Goal: Transaction & Acquisition: Purchase product/service

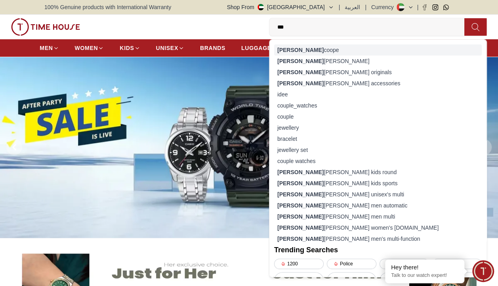
type input "***"
click at [379, 47] on div "[PERSON_NAME]" at bounding box center [378, 49] width 208 height 11
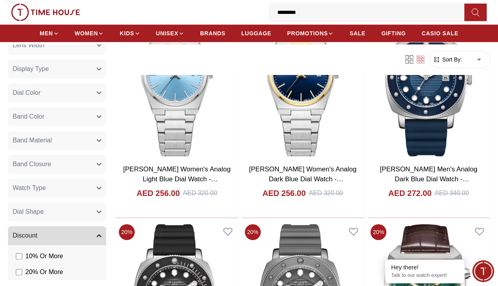
scroll to position [216, 0]
click at [85, 130] on button "Band Material" at bounding box center [57, 139] width 98 height 19
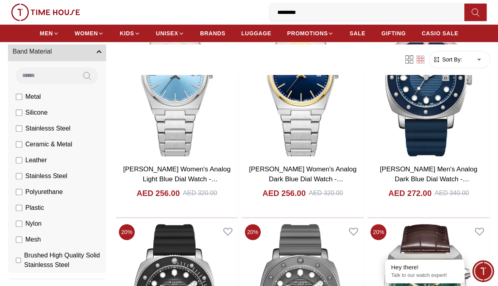
scroll to position [310, 0]
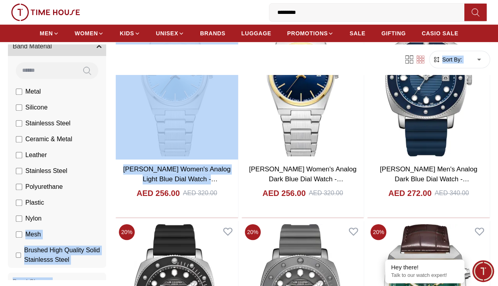
drag, startPoint x: 59, startPoint y: 210, endPoint x: 112, endPoint y: 202, distance: 53.8
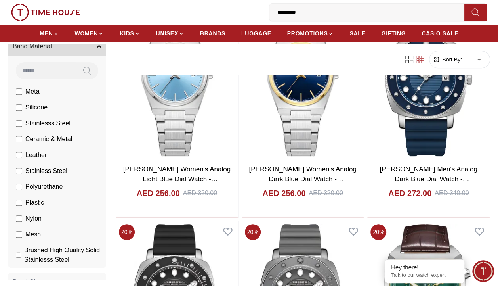
drag, startPoint x: 112, startPoint y: 202, endPoint x: 111, endPoint y: 227, distance: 24.6
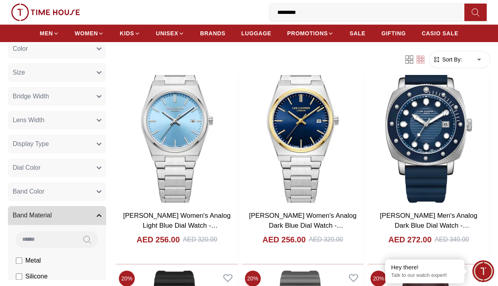
scroll to position [135, 0]
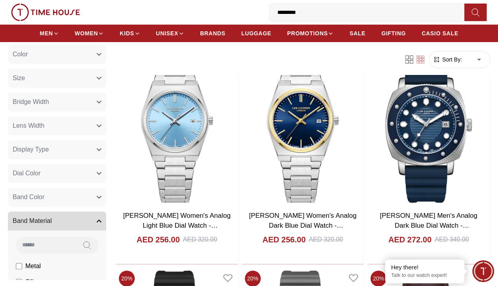
click at [64, 142] on button "Display Type" at bounding box center [57, 149] width 98 height 19
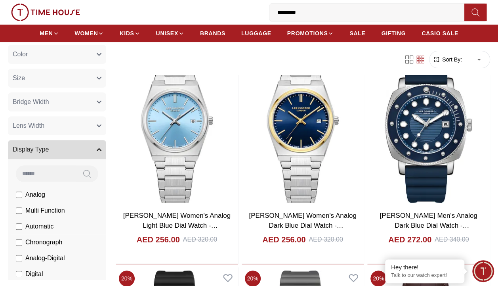
click at [44, 222] on span "Automatic" at bounding box center [39, 227] width 28 height 10
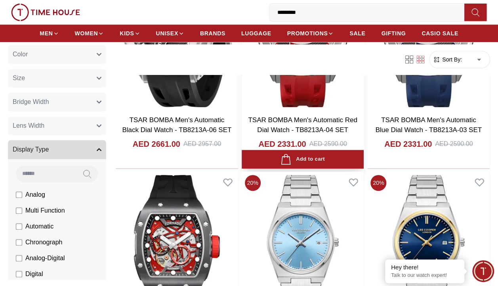
scroll to position [172, 0]
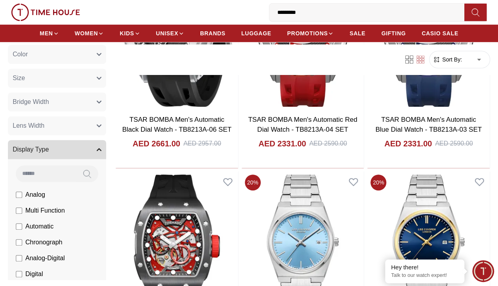
click at [461, 63] on span "Sort By:" at bounding box center [451, 59] width 21 height 8
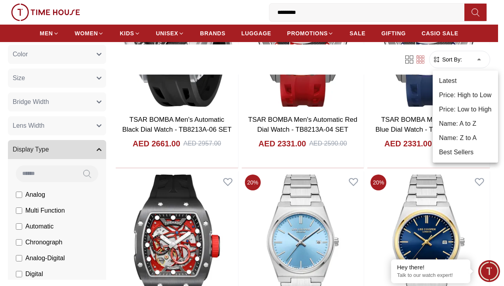
click at [474, 108] on li "Price: Low to High" at bounding box center [465, 109] width 65 height 14
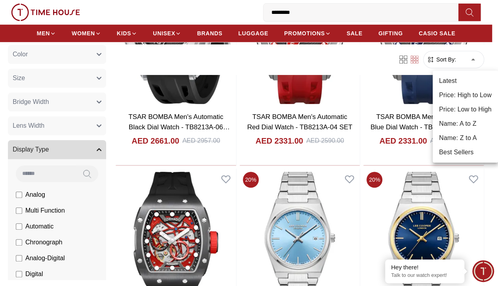
type input "*"
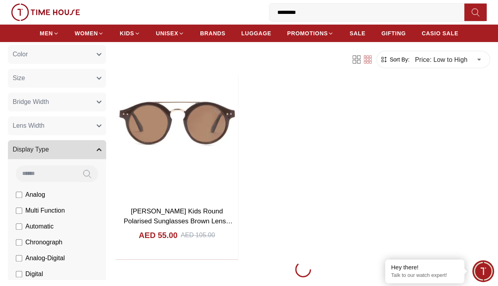
scroll to position [2903, 0]
type input "**********"
type input "******"
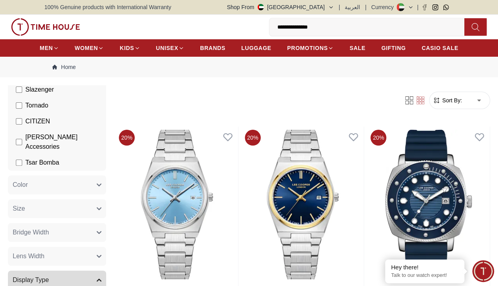
scroll to position [214, 0]
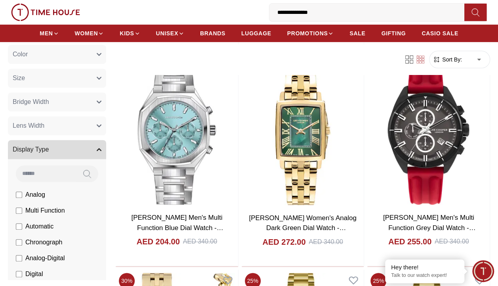
scroll to position [1594, 0]
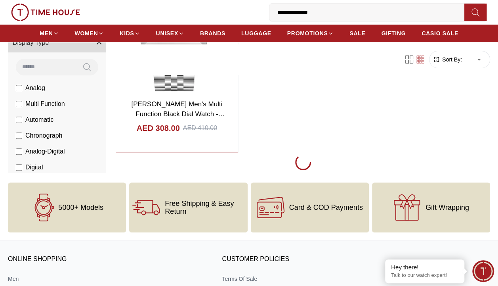
scroll to position [3010, 0]
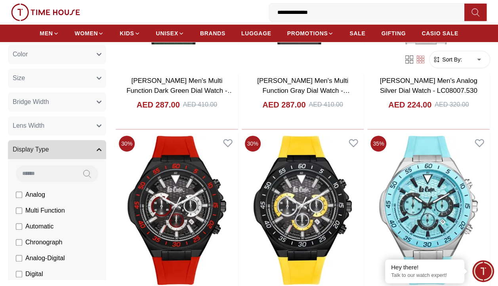
scroll to position [4431, 0]
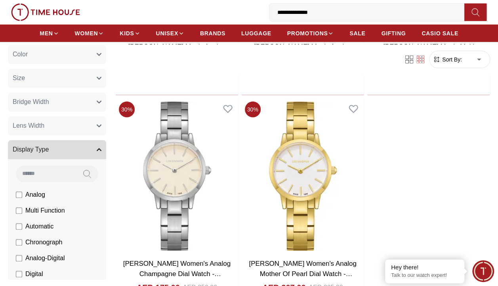
scroll to position [5781, 0]
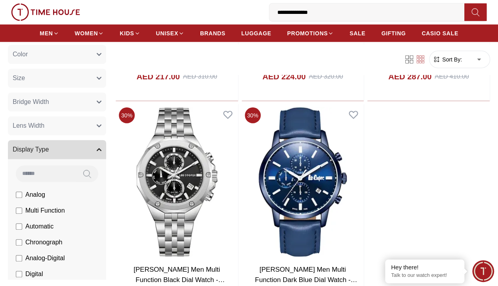
scroll to position [10006, 0]
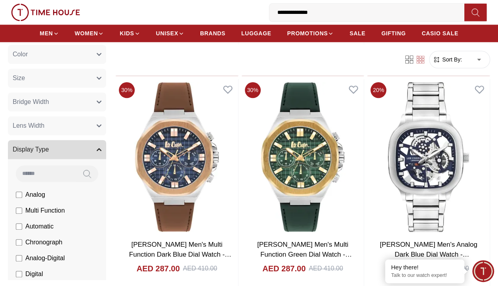
scroll to position [10885, 0]
